Goal: Task Accomplishment & Management: Use online tool/utility

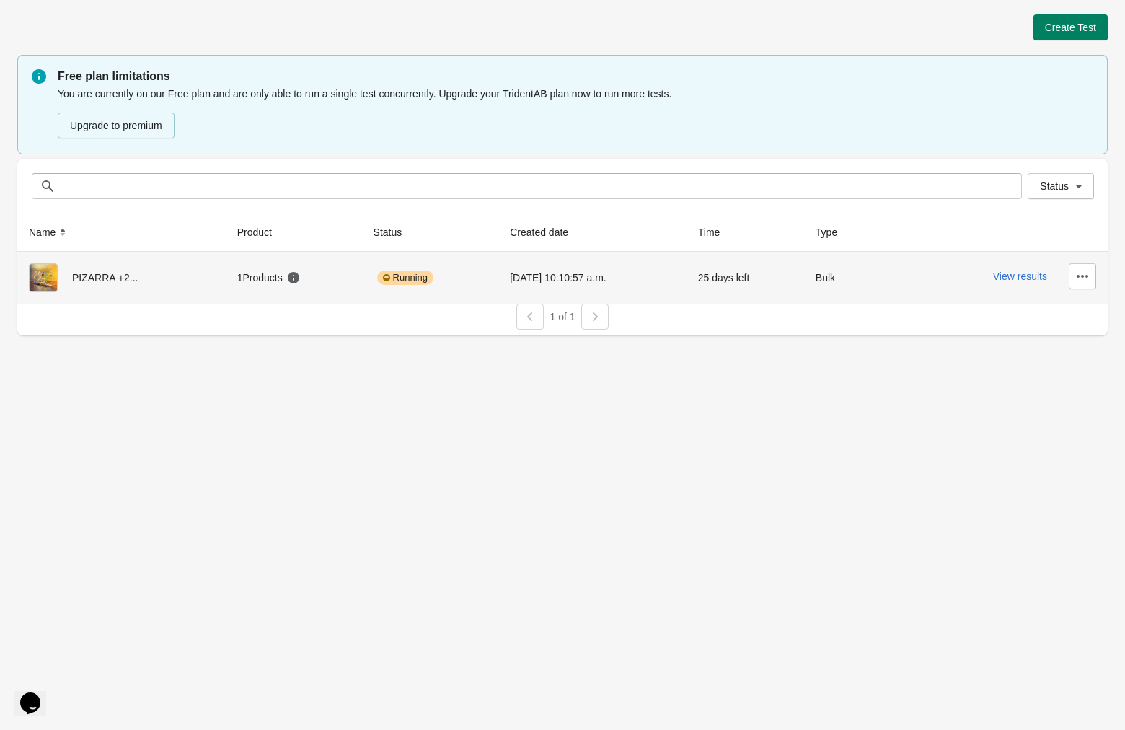
click at [1034, 284] on div "View results" at bounding box center [1002, 276] width 187 height 26
click at [1008, 270] on button "View results" at bounding box center [1020, 276] width 54 height 12
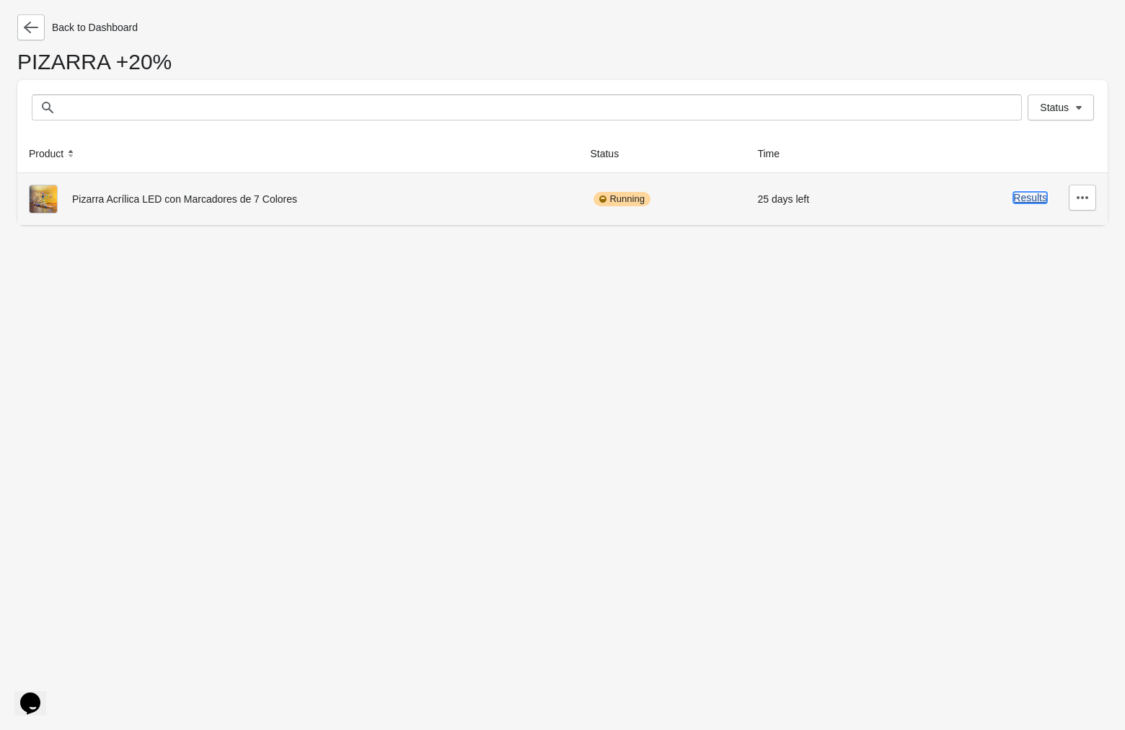
click at [1033, 195] on button "Results" at bounding box center [1030, 198] width 34 height 12
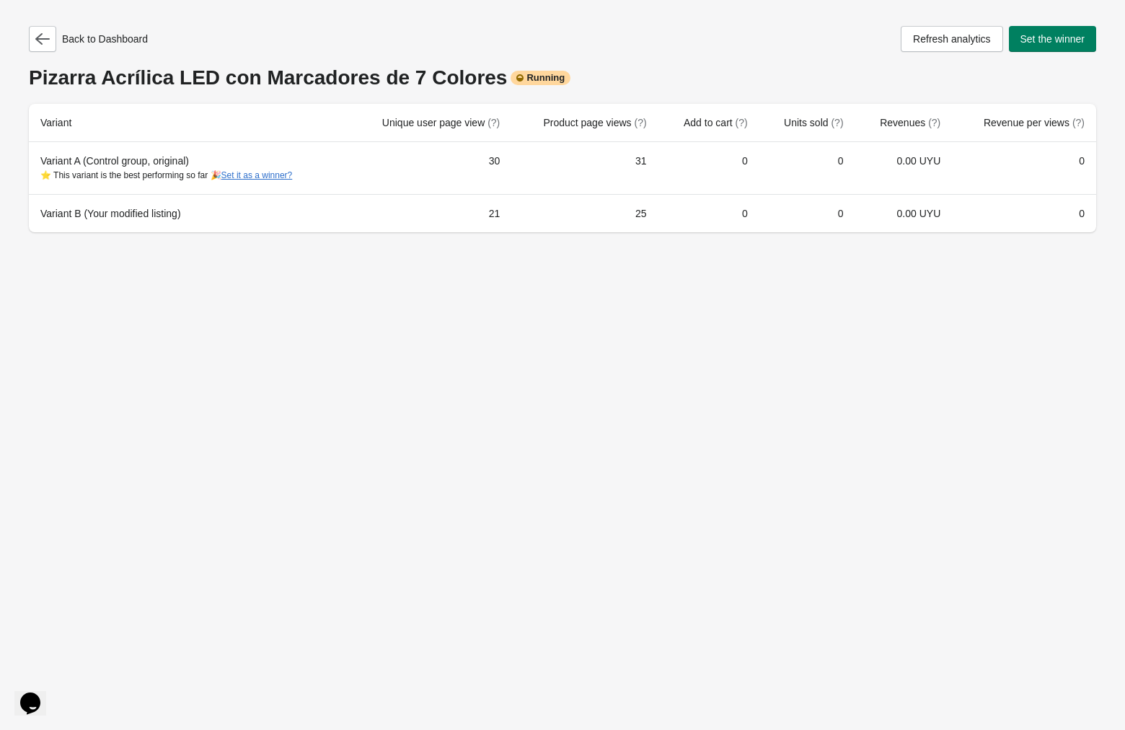
click at [717, 454] on div "Back to Dashboard Refresh analytics Set the winner Pizarra Acrílica LED con Mar…" at bounding box center [562, 365] width 1125 height 730
click at [509, 391] on div "Back to Dashboard Refresh analytics Set the winner Pizarra Acrílica LED con Mar…" at bounding box center [562, 365] width 1125 height 730
